Goal: Transaction & Acquisition: Purchase product/service

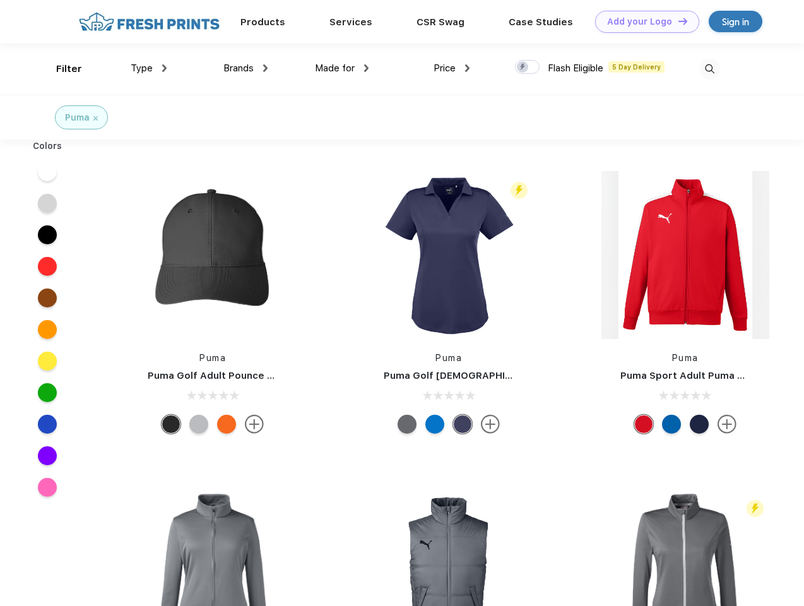
scroll to position [1, 0]
click at [643, 21] on link "Add your Logo Design Tool" at bounding box center [647, 22] width 104 height 22
click at [0, 0] on div "Design Tool" at bounding box center [0, 0] width 0 height 0
click at [677, 21] on link "Add your Logo Design Tool" at bounding box center [647, 22] width 104 height 22
click at [61, 69] on div "Filter" at bounding box center [69, 69] width 26 height 15
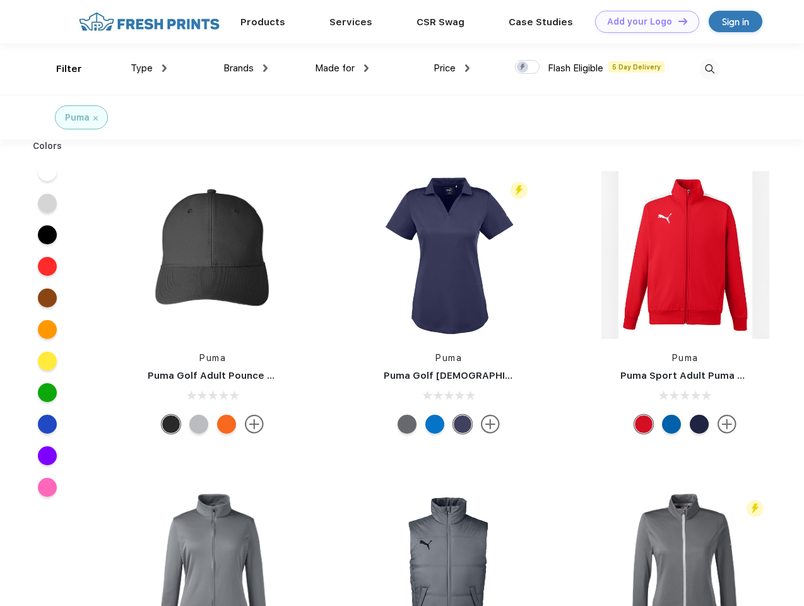
click at [149, 68] on span "Type" at bounding box center [142, 68] width 22 height 11
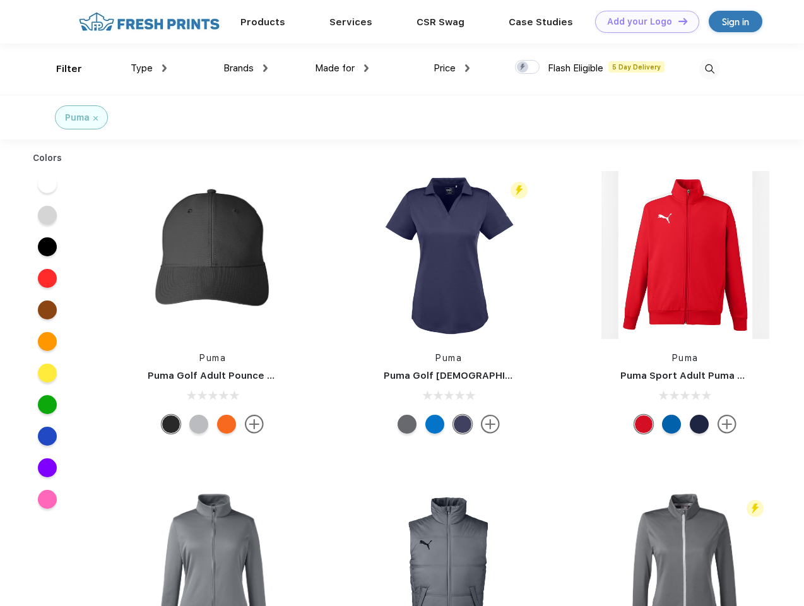
click at [246, 68] on span "Brands" at bounding box center [239, 68] width 30 height 11
click at [342, 68] on span "Made for" at bounding box center [335, 68] width 40 height 11
click at [452, 68] on span "Price" at bounding box center [445, 68] width 22 height 11
click at [528, 68] on div at bounding box center [527, 67] width 25 height 14
click at [523, 68] on input "checkbox" at bounding box center [519, 63] width 8 height 8
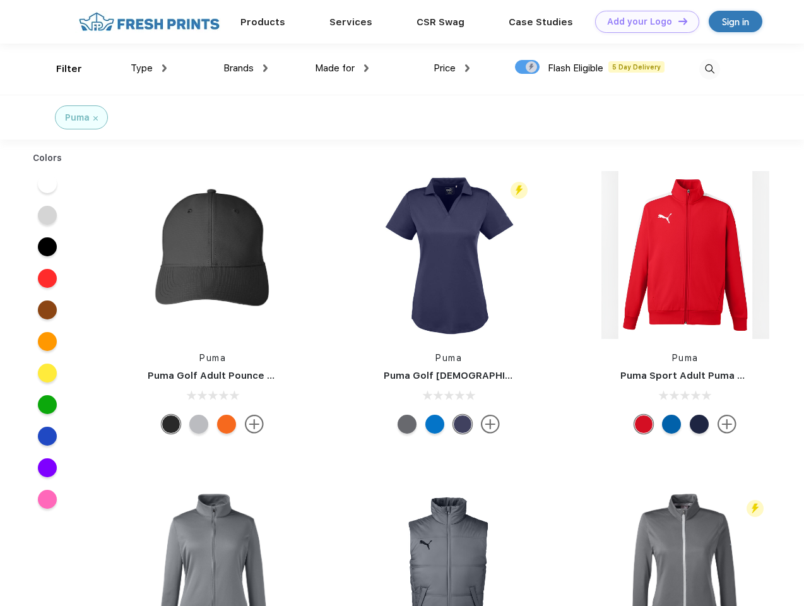
click at [710, 69] on img at bounding box center [710, 69] width 21 height 21
